Goal: Task Accomplishment & Management: Manage account settings

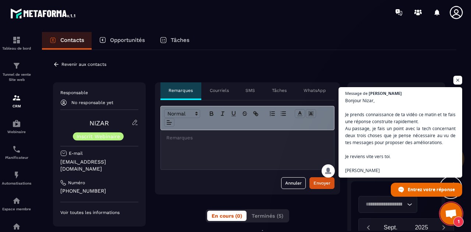
scroll to position [6497, 0]
click at [459, 82] on span "Ouvrir le chat" at bounding box center [457, 80] width 9 height 9
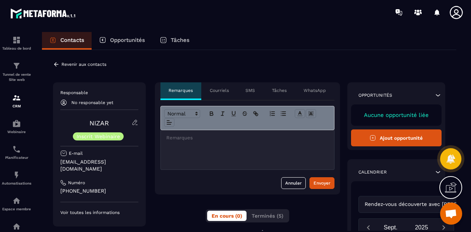
click at [56, 65] on icon at bounding box center [56, 64] width 4 height 4
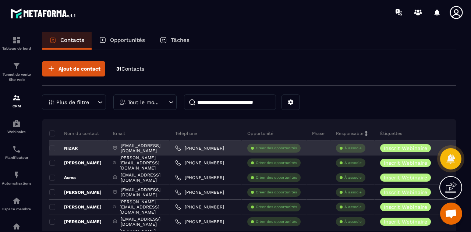
click at [152, 149] on div "[EMAIL_ADDRESS][DOMAIN_NAME]" at bounding box center [138, 148] width 62 height 15
click at [51, 147] on span at bounding box center [52, 148] width 6 height 6
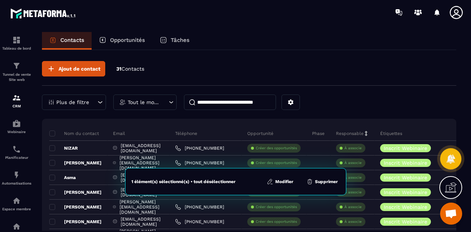
click at [287, 183] on button "Modifier" at bounding box center [279, 181] width 31 height 7
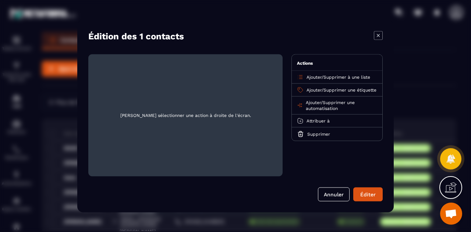
click at [335, 105] on span "Supprimer une automatisation" at bounding box center [329, 105] width 49 height 11
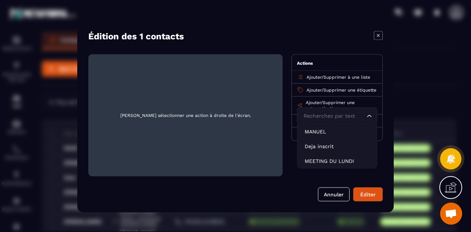
click at [342, 106] on span "Supprimer une automatisation" at bounding box center [329, 105] width 49 height 11
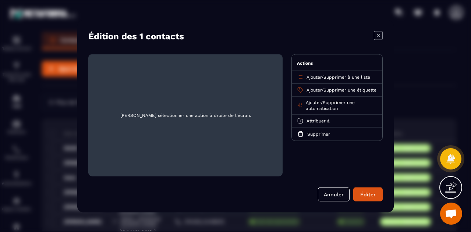
click at [342, 106] on span "Supprimer une automatisation" at bounding box center [329, 105] width 49 height 11
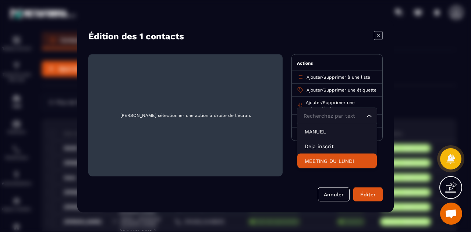
click at [332, 164] on p "MEETING DU LUNDI" at bounding box center [336, 160] width 65 height 7
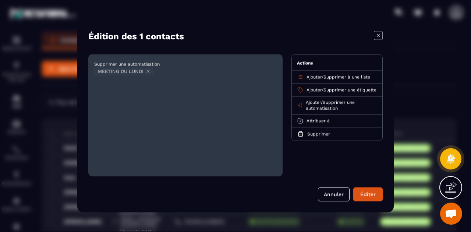
click at [347, 106] on span "Supprimer une automatisation" at bounding box center [329, 105] width 49 height 11
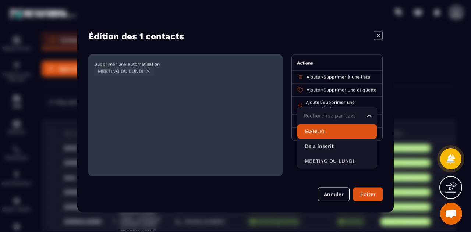
click at [326, 135] on p "MANUEL" at bounding box center [336, 131] width 65 height 7
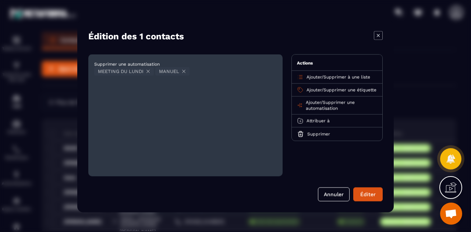
click at [340, 105] on span "Supprimer une automatisation" at bounding box center [329, 105] width 49 height 11
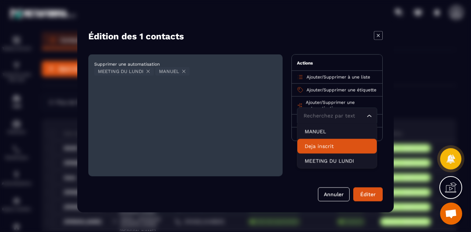
click at [330, 150] on p "Deja inscrit" at bounding box center [336, 145] width 65 height 7
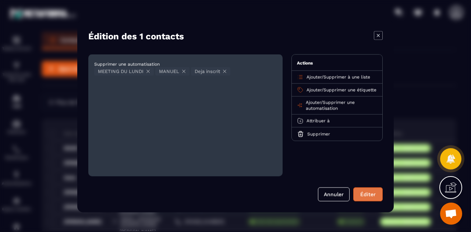
click at [370, 193] on button "Éditer" at bounding box center [367, 194] width 29 height 14
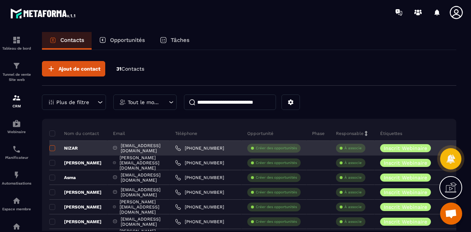
click at [53, 148] on span at bounding box center [52, 148] width 6 height 6
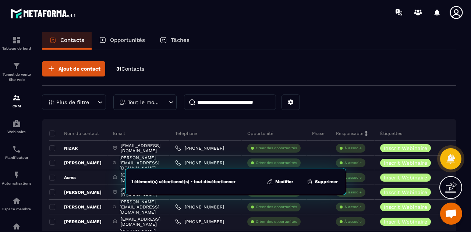
drag, startPoint x: 279, startPoint y: 184, endPoint x: 241, endPoint y: 186, distance: 37.6
click at [241, 186] on div "1 élément(s) sélectionné(s) • tout désélectionner Modifier Supprimer" at bounding box center [235, 181] width 221 height 27
click at [281, 182] on button "Modifier" at bounding box center [279, 181] width 31 height 7
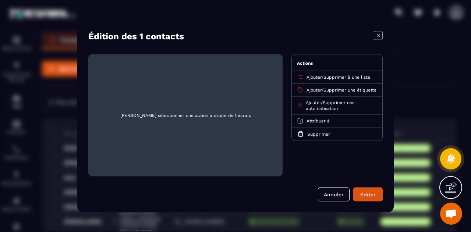
click at [339, 107] on span "Supprimer une automatisation" at bounding box center [329, 105] width 49 height 11
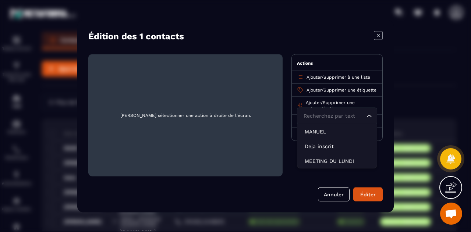
click at [347, 105] on span "Supprimer une automatisation" at bounding box center [329, 105] width 49 height 11
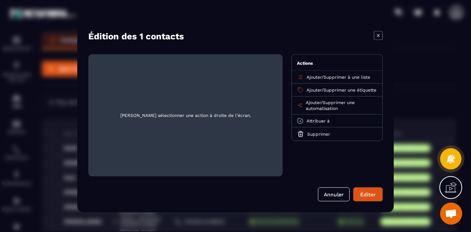
click at [347, 105] on span "Supprimer une automatisation" at bounding box center [329, 105] width 49 height 11
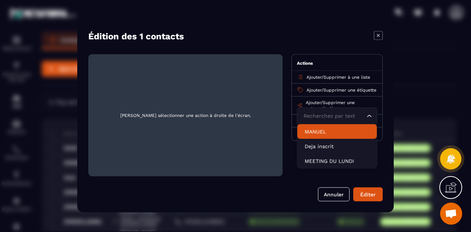
click at [332, 135] on p "MANUEL" at bounding box center [336, 131] width 65 height 7
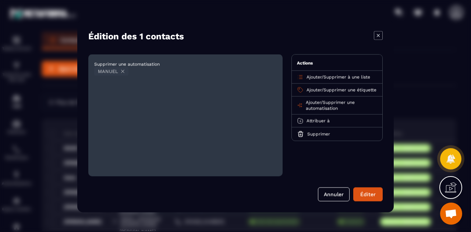
click at [345, 108] on span "Supprimer une automatisation" at bounding box center [329, 105] width 49 height 11
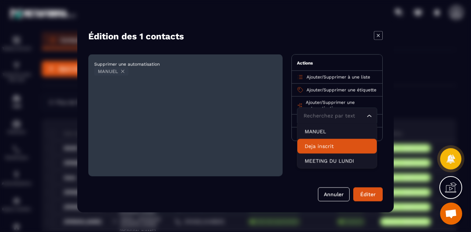
click at [335, 150] on p "Deja inscrit" at bounding box center [336, 145] width 65 height 7
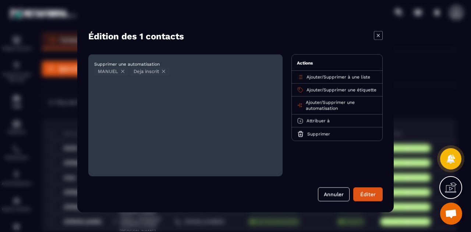
click at [343, 106] on span "Supprimer une automatisation" at bounding box center [329, 105] width 49 height 11
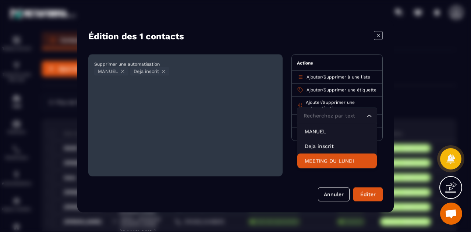
click at [334, 164] on p "MEETING DU LUNDI" at bounding box center [336, 160] width 65 height 7
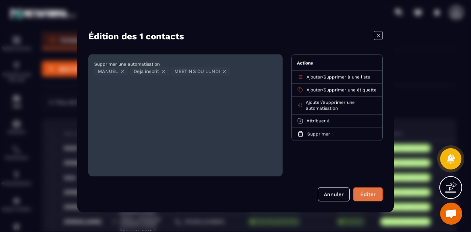
click at [371, 198] on button "Éditer" at bounding box center [367, 194] width 29 height 14
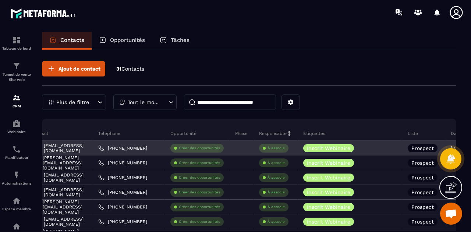
scroll to position [0, 77]
click at [362, 147] on icon at bounding box center [359, 148] width 5 height 5
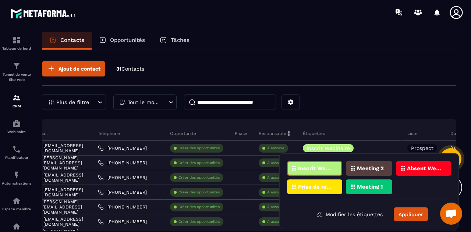
click at [371, 167] on p "Meeting 2" at bounding box center [370, 168] width 27 height 5
click at [411, 215] on button "Appliquer" at bounding box center [410, 214] width 34 height 14
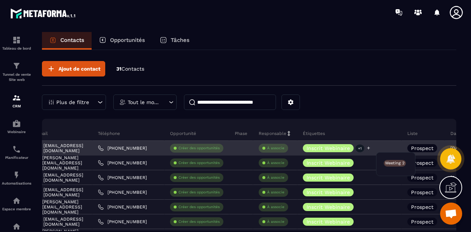
click at [364, 149] on p "+1" at bounding box center [359, 148] width 9 height 8
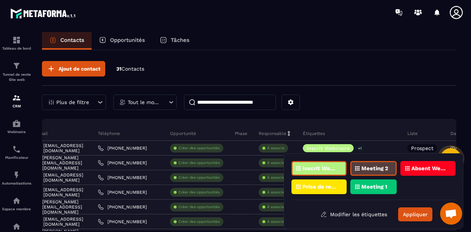
click at [382, 165] on div "Meeting 2" at bounding box center [373, 168] width 46 height 15
click at [415, 217] on button "Appliquer" at bounding box center [415, 214] width 34 height 14
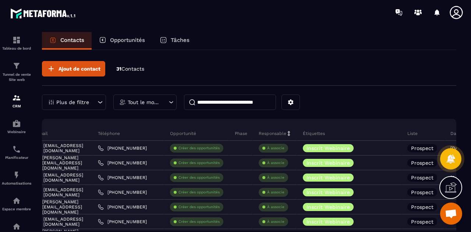
click at [257, 23] on div at bounding box center [278, 12] width 384 height 25
